Goal: Task Accomplishment & Management: Complete application form

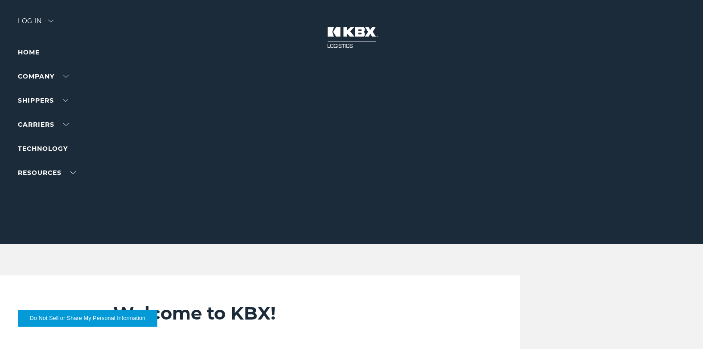
click at [50, 19] on div "Log in" at bounding box center [36, 24] width 36 height 13
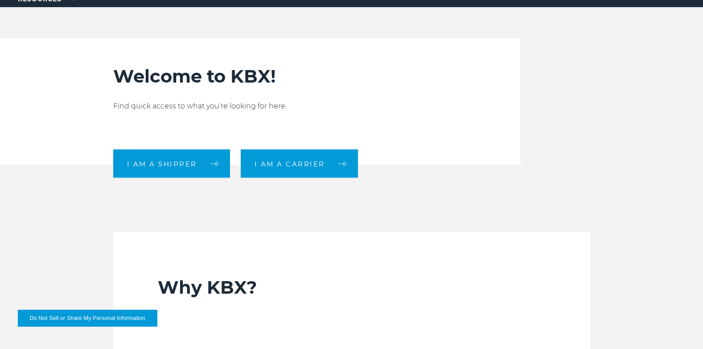
scroll to position [267, 0]
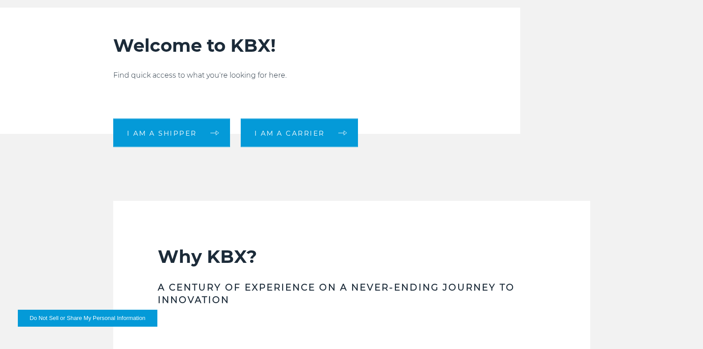
click at [283, 131] on span "I am a carrier" at bounding box center [290, 132] width 70 height 7
